Goal: Communication & Community: Answer question/provide support

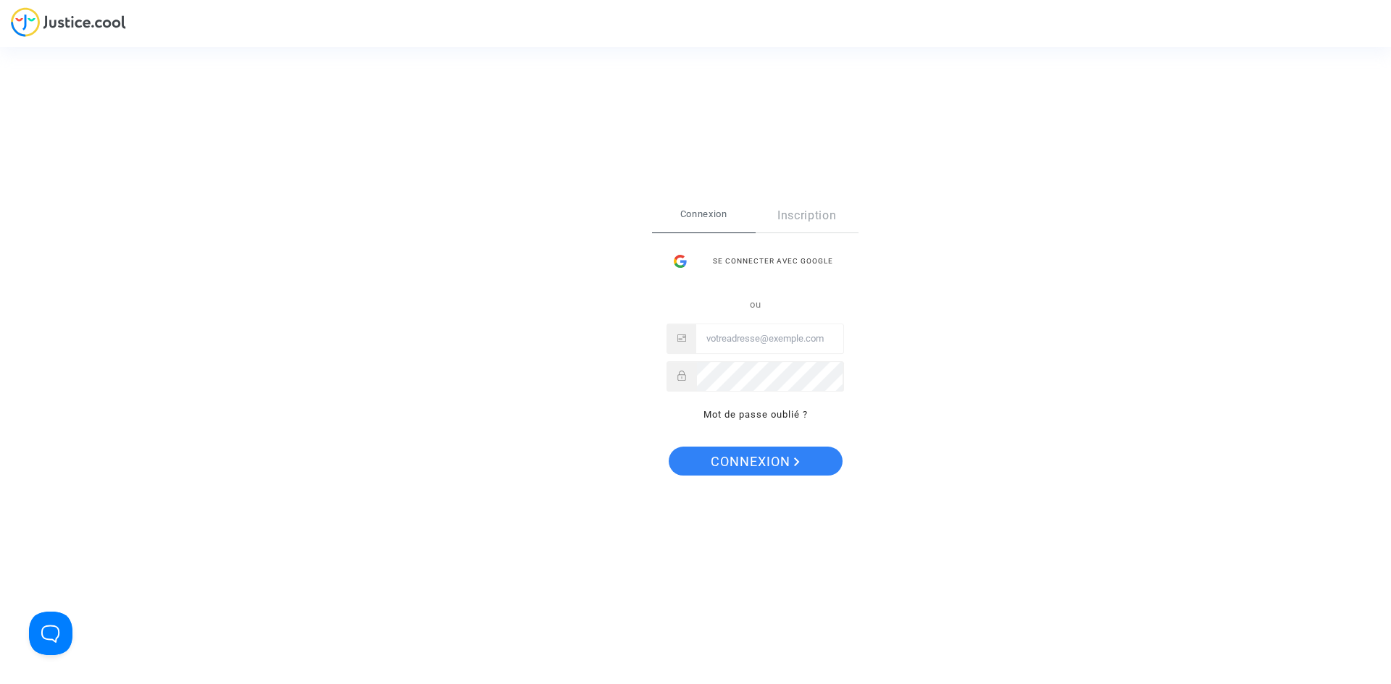
click at [717, 269] on div "Se connecter avec Google" at bounding box center [754, 261] width 177 height 29
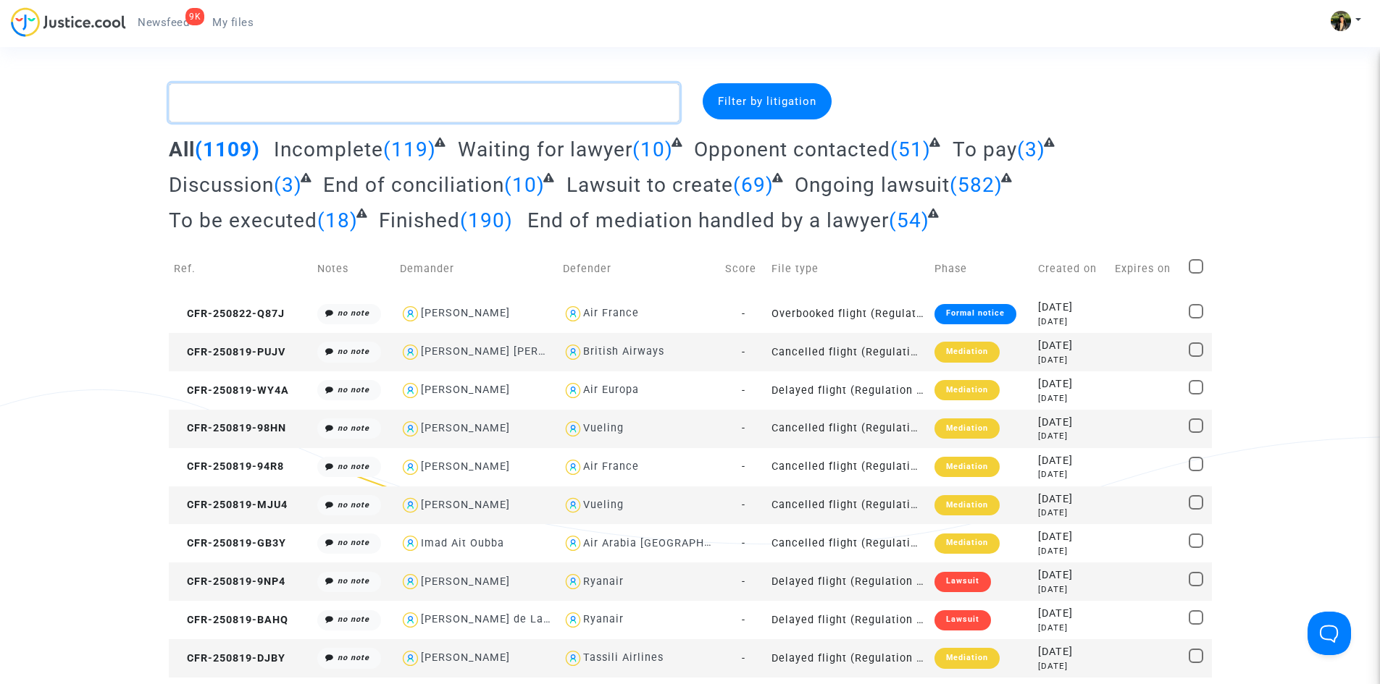
paste textarea "Sanogo"
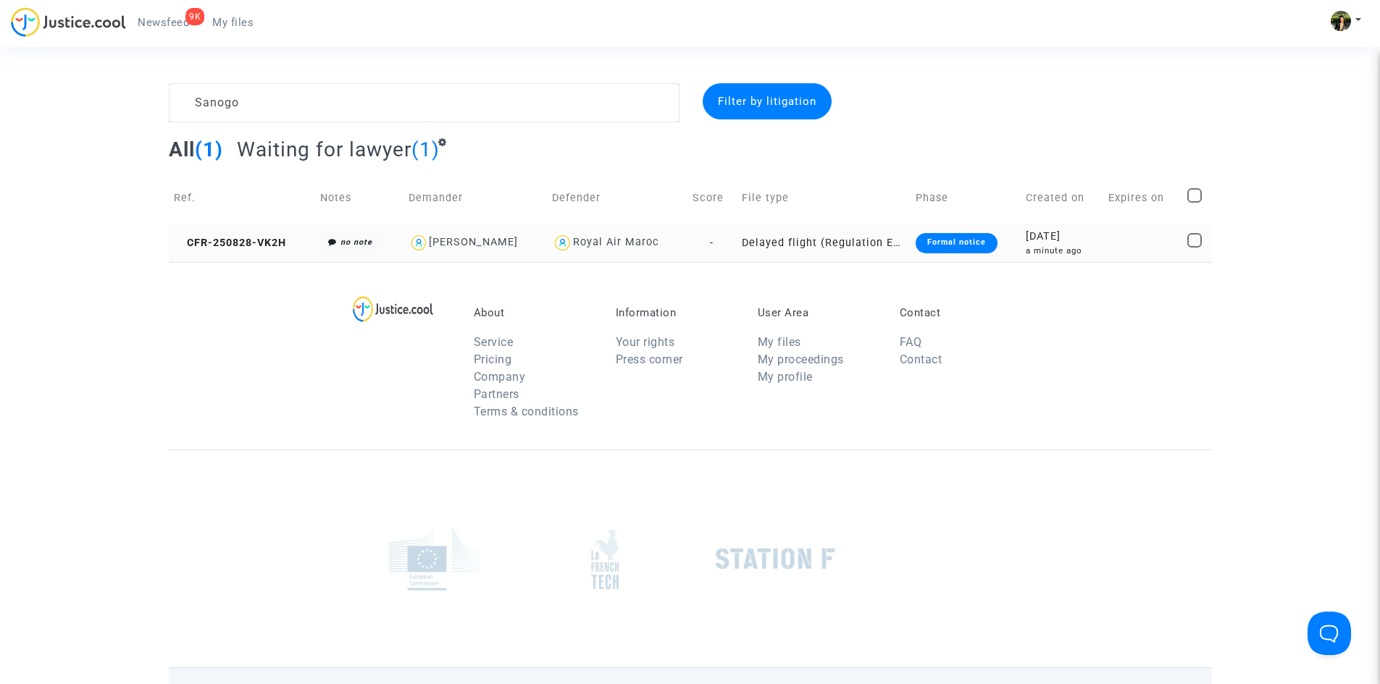
click at [595, 240] on div "Royal Air Maroc" at bounding box center [616, 242] width 86 height 12
click at [603, 241] on div "Royal Air Maroc" at bounding box center [616, 242] width 86 height 12
type textarea "Sanogo"
click at [946, 243] on div "Formal notice" at bounding box center [957, 243] width 82 height 20
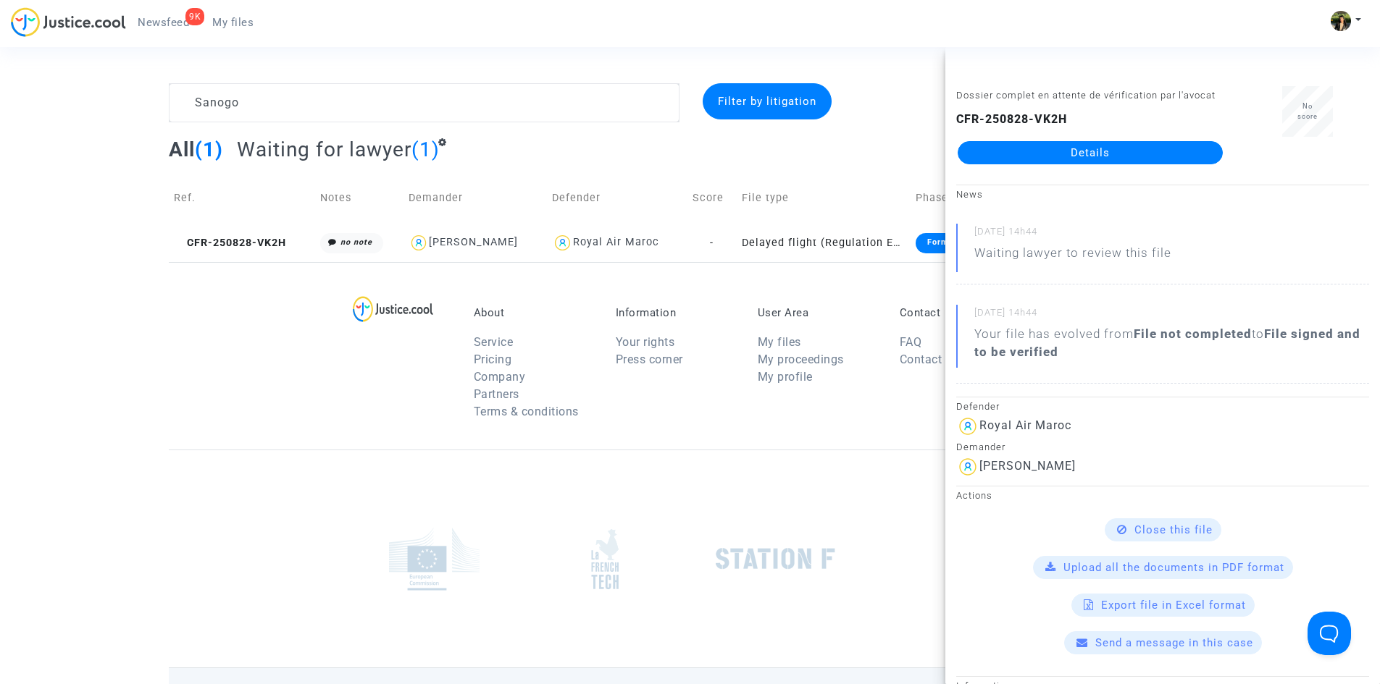
click at [1114, 641] on span "Send a message in this case" at bounding box center [1174, 643] width 158 height 13
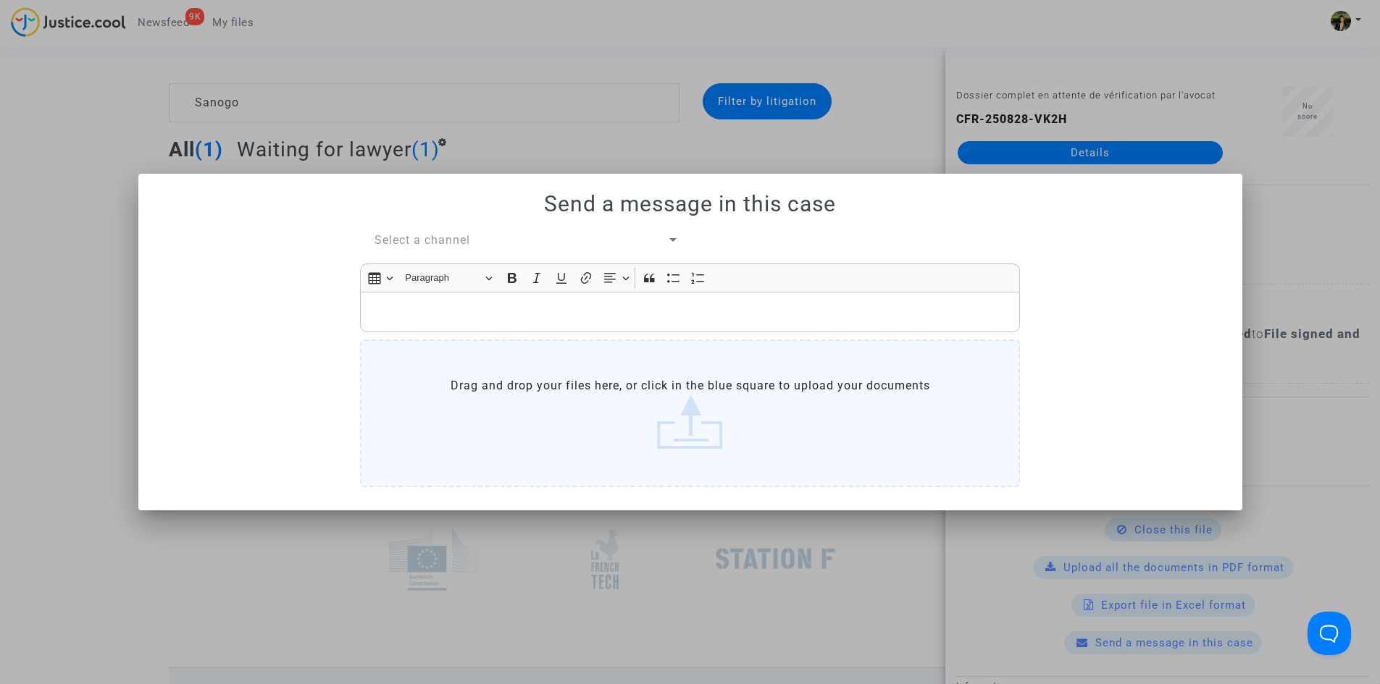
click at [603, 321] on p "Rich Text Editor, main" at bounding box center [690, 312] width 645 height 18
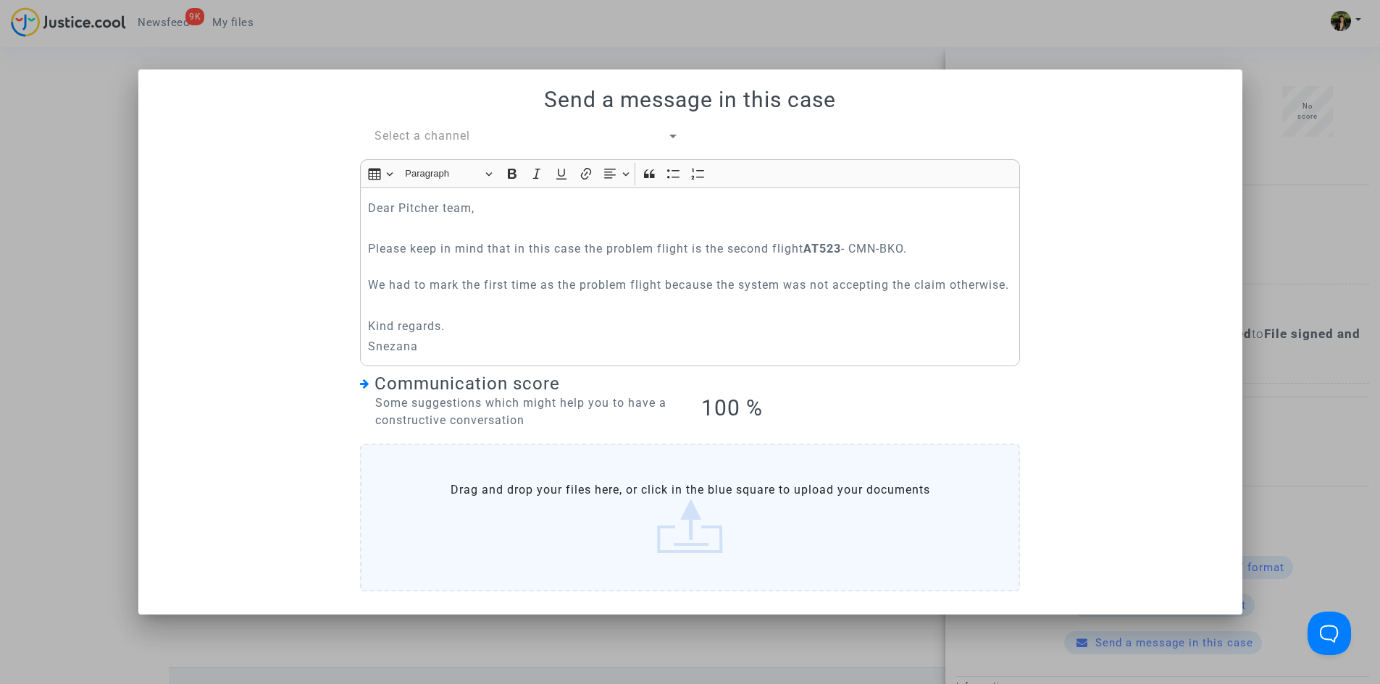
click at [427, 129] on span "Select a channel" at bounding box center [422, 136] width 96 height 14
click at [444, 130] on span "My lawyer & me" at bounding box center [419, 127] width 91 height 14
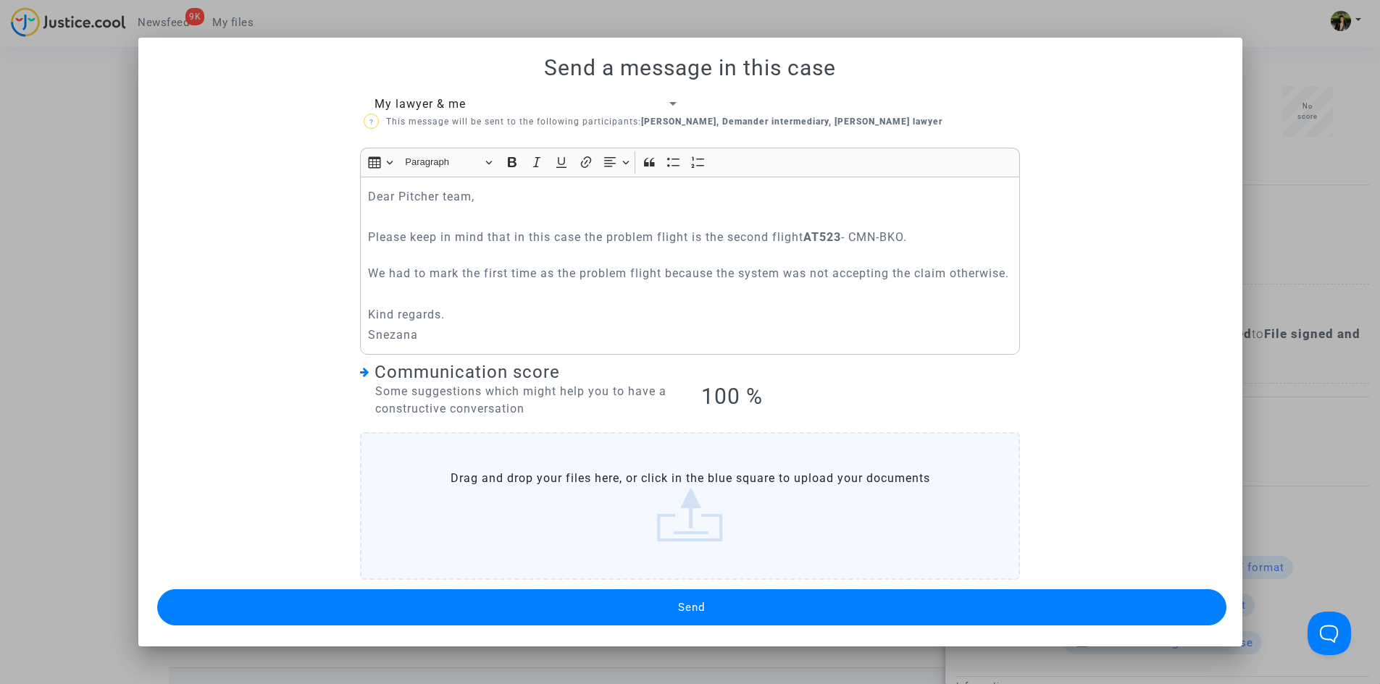
click at [727, 616] on button "Send" at bounding box center [691, 608] width 1069 height 36
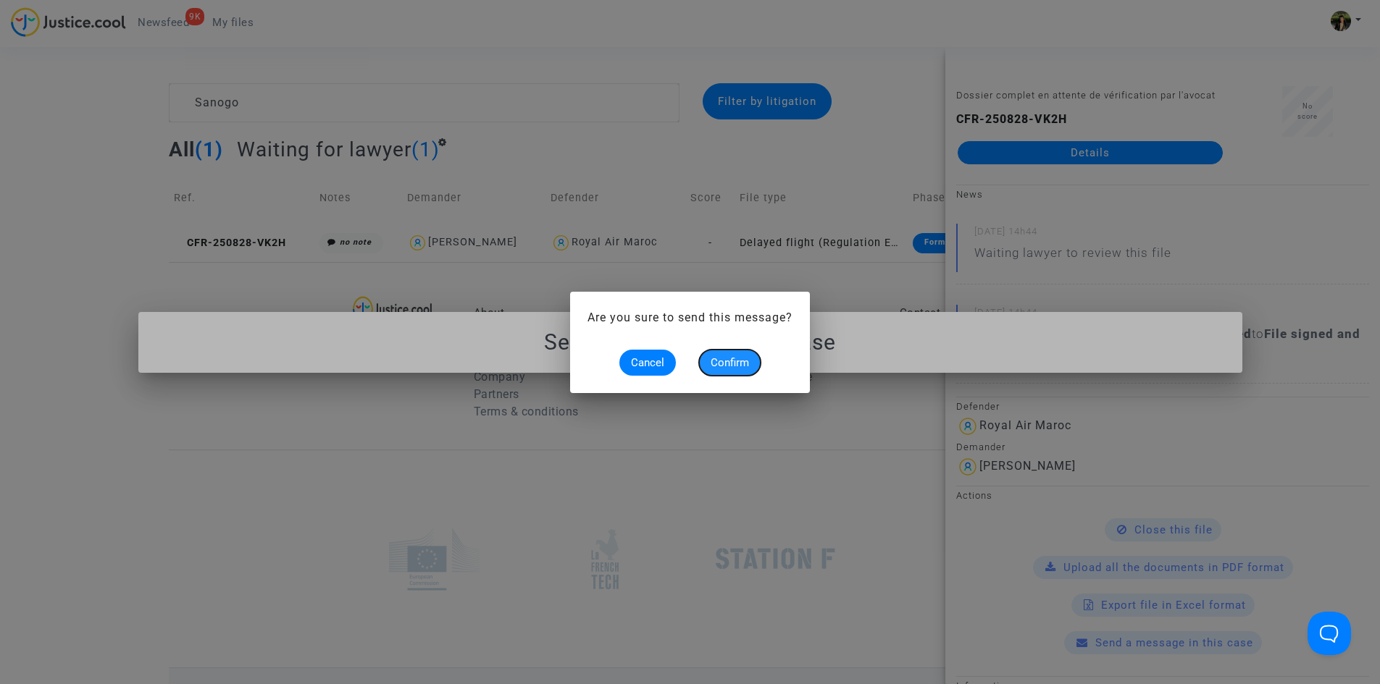
click at [732, 368] on span "Confirm" at bounding box center [730, 362] width 38 height 13
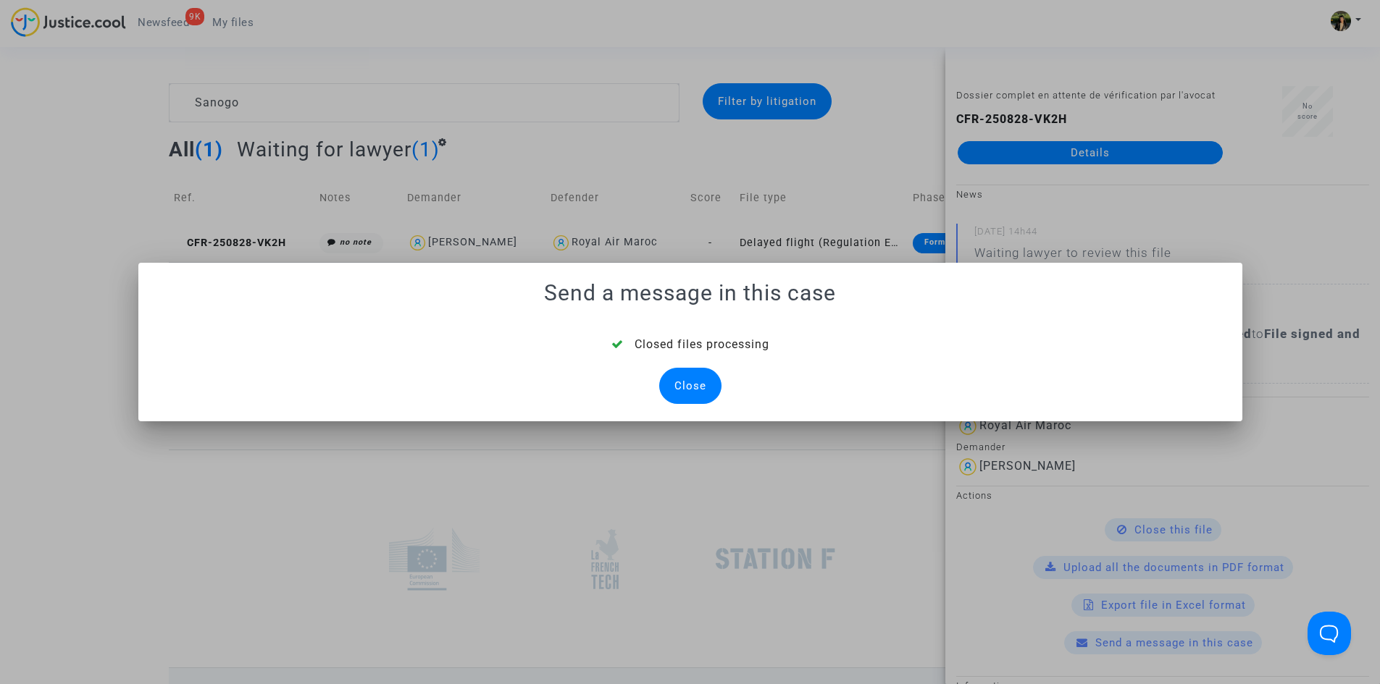
click at [687, 384] on div "Close" at bounding box center [690, 386] width 62 height 36
